Goal: Task Accomplishment & Management: Manage account settings

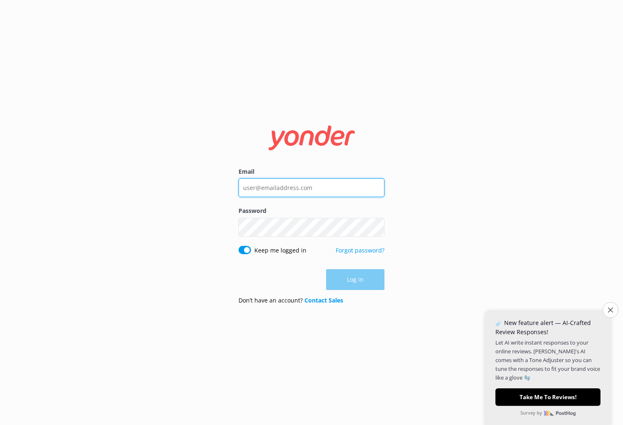
click at [332, 185] on input "Email" at bounding box center [312, 187] width 146 height 19
type input "[PERSON_NAME][EMAIL_ADDRESS][DOMAIN_NAME]"
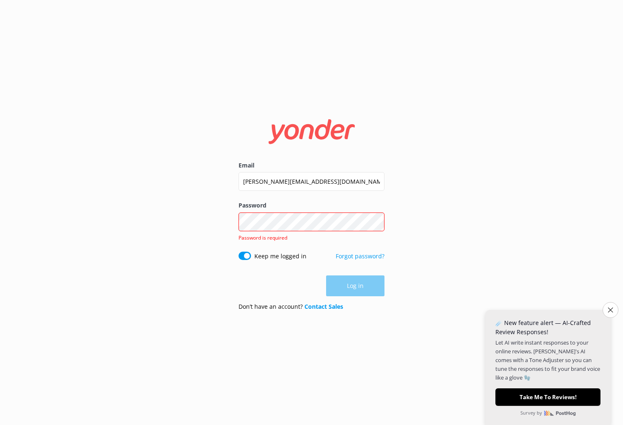
click at [434, 174] on div "Email [PERSON_NAME][EMAIL_ADDRESS][DOMAIN_NAME] Password Show password Password…" at bounding box center [311, 212] width 623 height 425
